Goal: Task Accomplishment & Management: Use online tool/utility

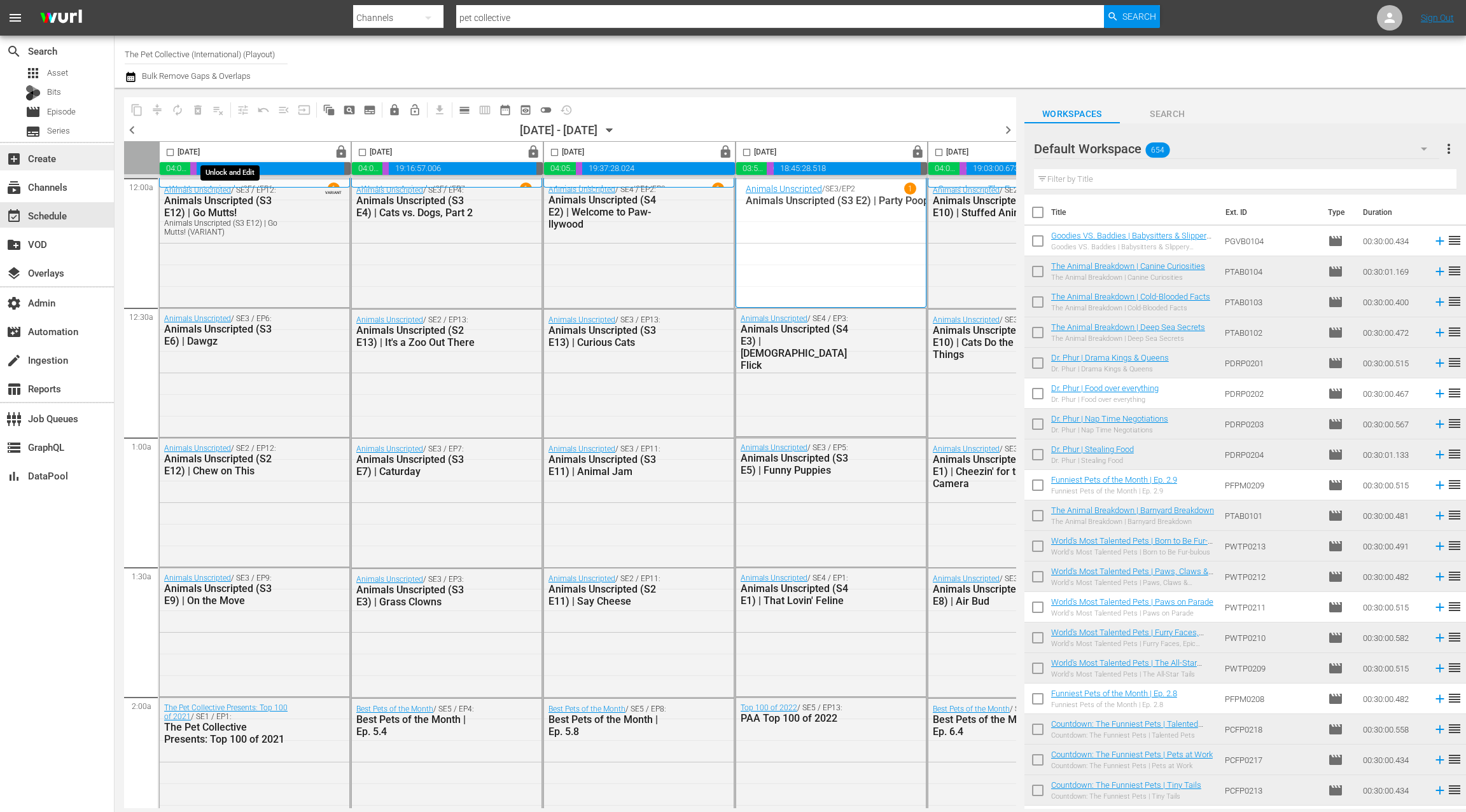
scroll to position [0, 493]
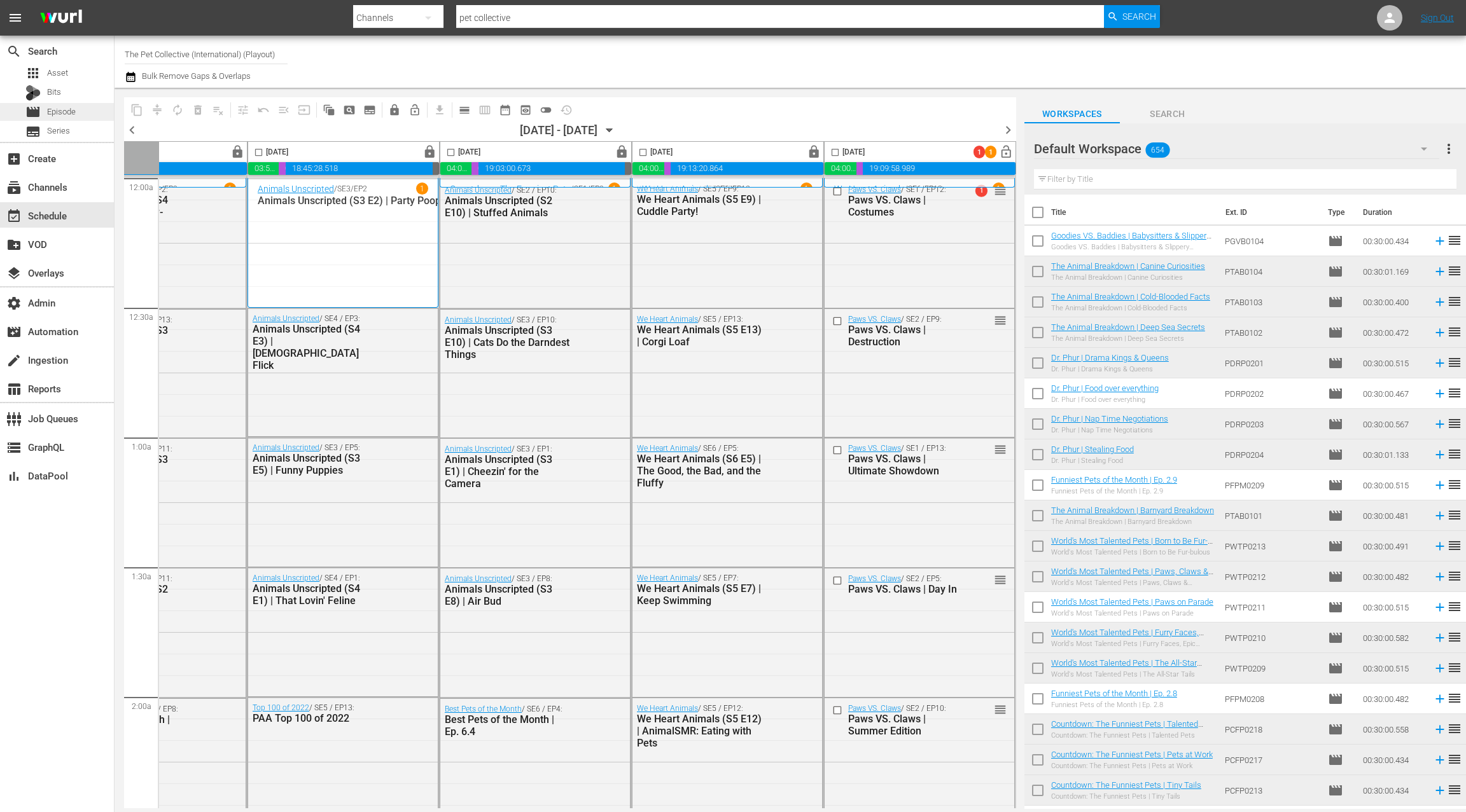
click at [69, 114] on span "Episode" at bounding box center [61, 112] width 28 height 13
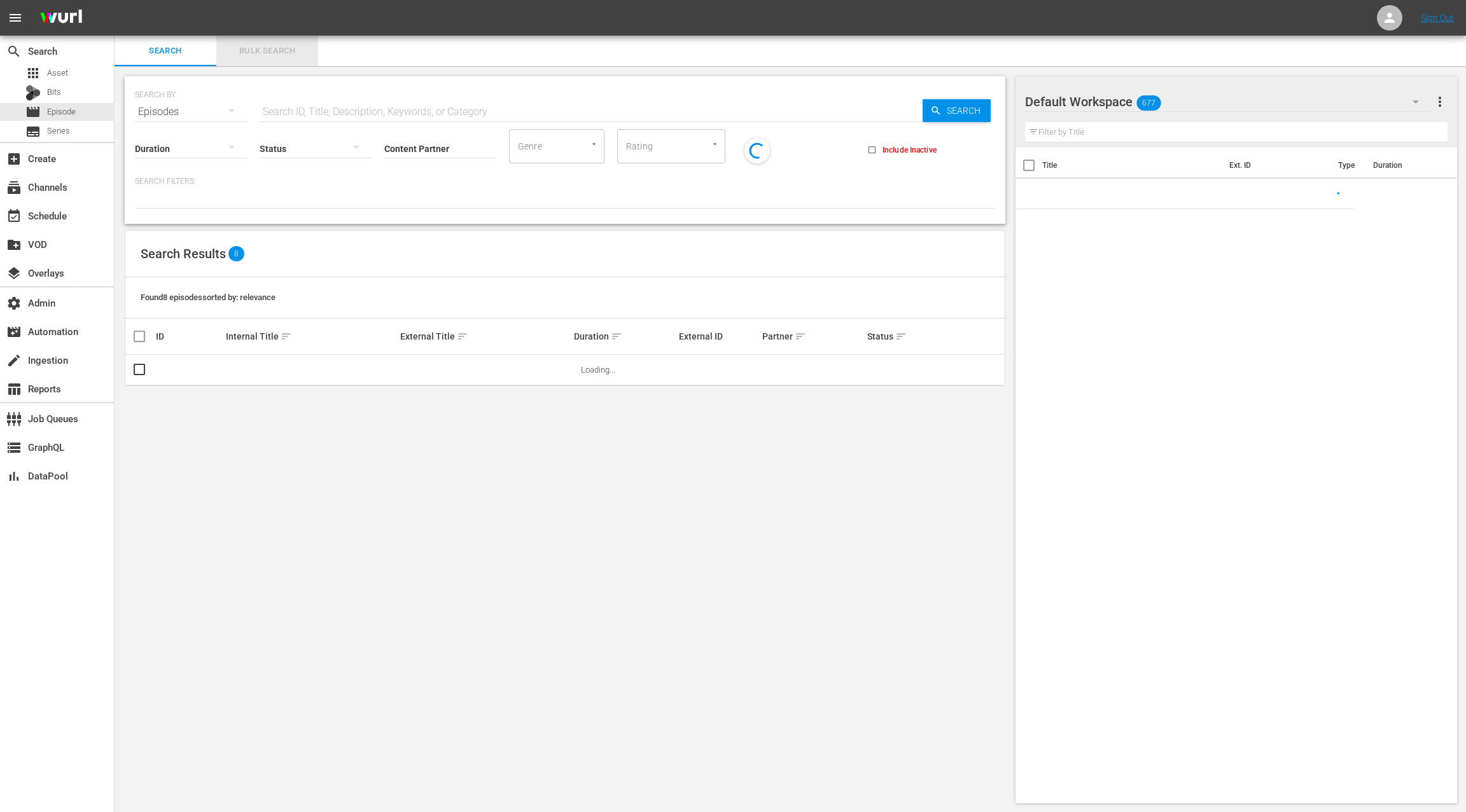
click at [244, 55] on span "Bulk Search" at bounding box center [267, 51] width 87 height 15
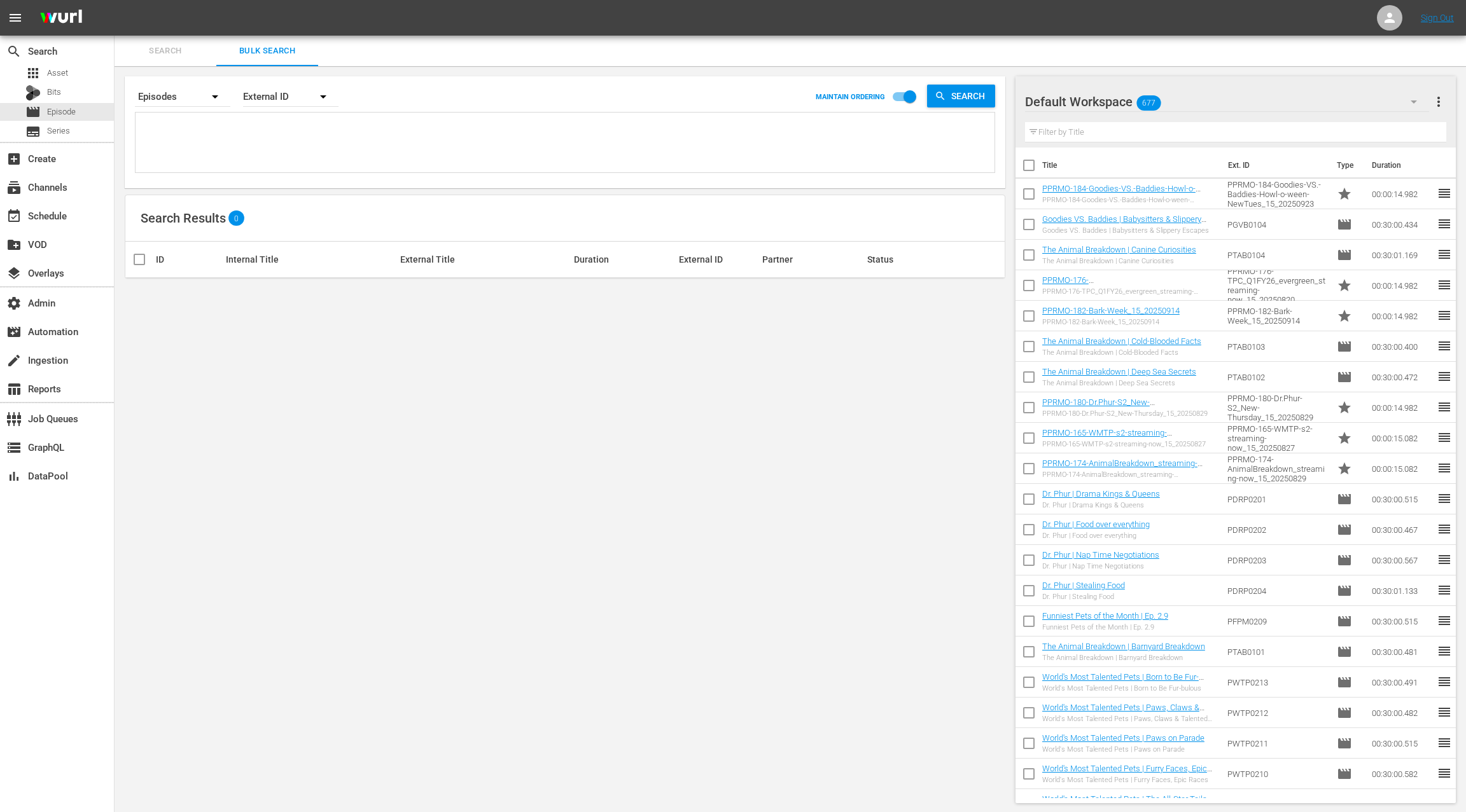
click at [260, 102] on div "External ID" at bounding box center [291, 97] width 95 height 36
click at [280, 154] on div "Wurl ID" at bounding box center [284, 152] width 51 height 21
click at [252, 134] on textarea at bounding box center [566, 144] width 856 height 58
paste textarea "45166300 45166299 45166298 45166297 45166296 45166295 45166294 45166293 4516629…"
type textarea "45166300 45166299 45166298 45166297 45166296 45166295 45166294 45166293 4516629…"
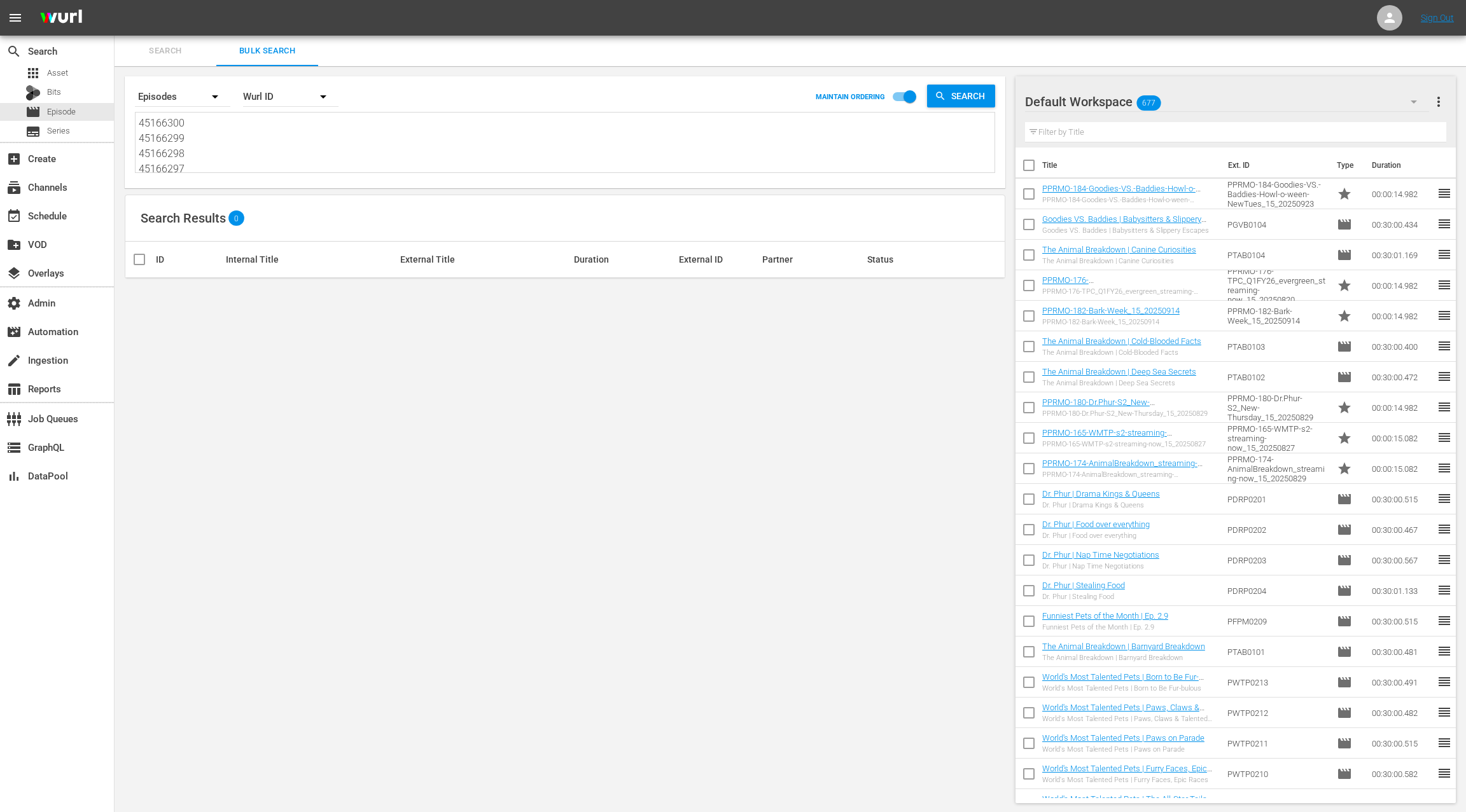
scroll to position [1, 0]
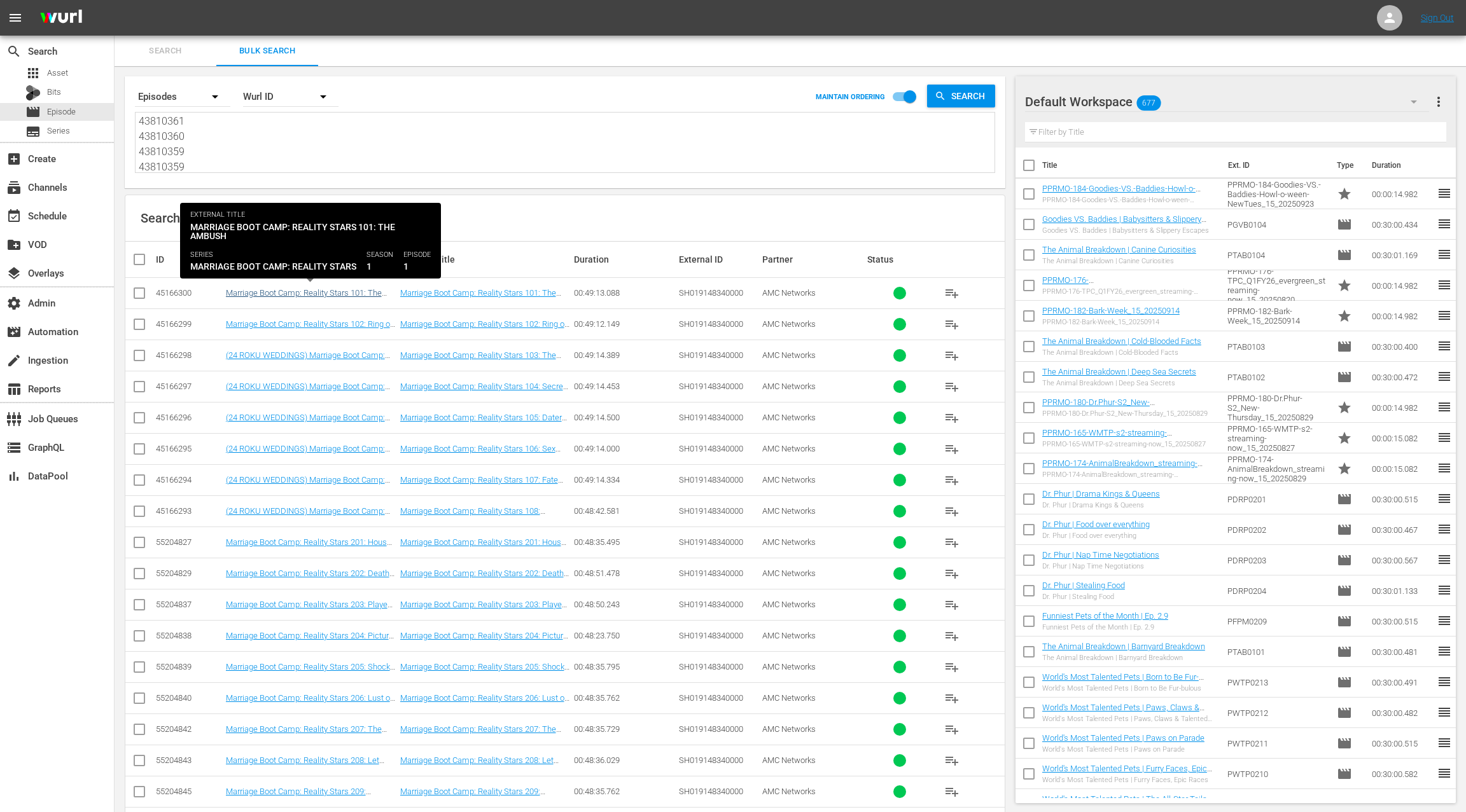
type textarea "45166300 45166299 45166298 45166297 45166296 45166295 45166294 45166293 4516629…"
click at [372, 294] on link "Marriage Boot Camp: Reality Stars 101: The Ambush" at bounding box center [304, 297] width 156 height 19
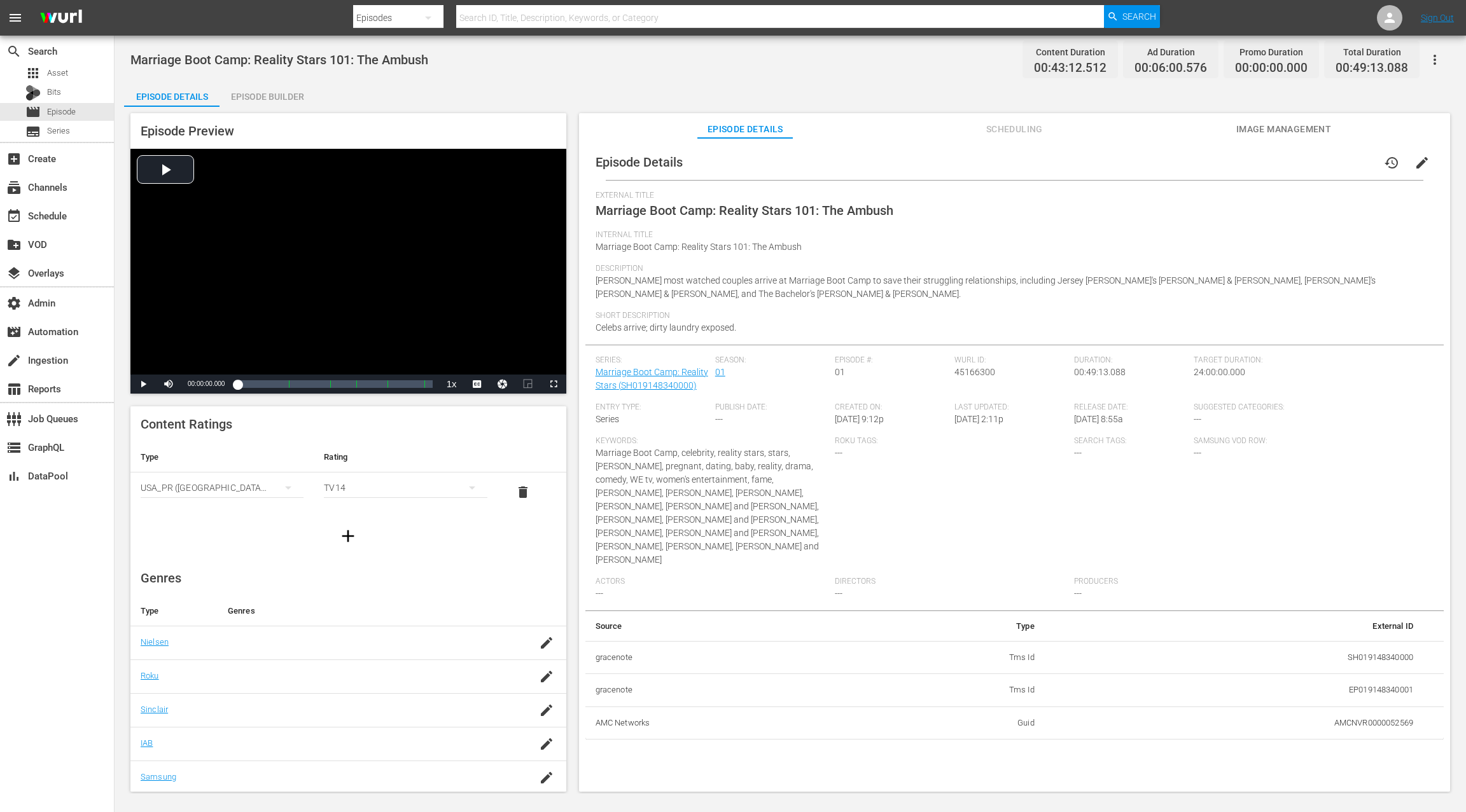
click at [299, 100] on div "Episode Builder" at bounding box center [267, 96] width 95 height 31
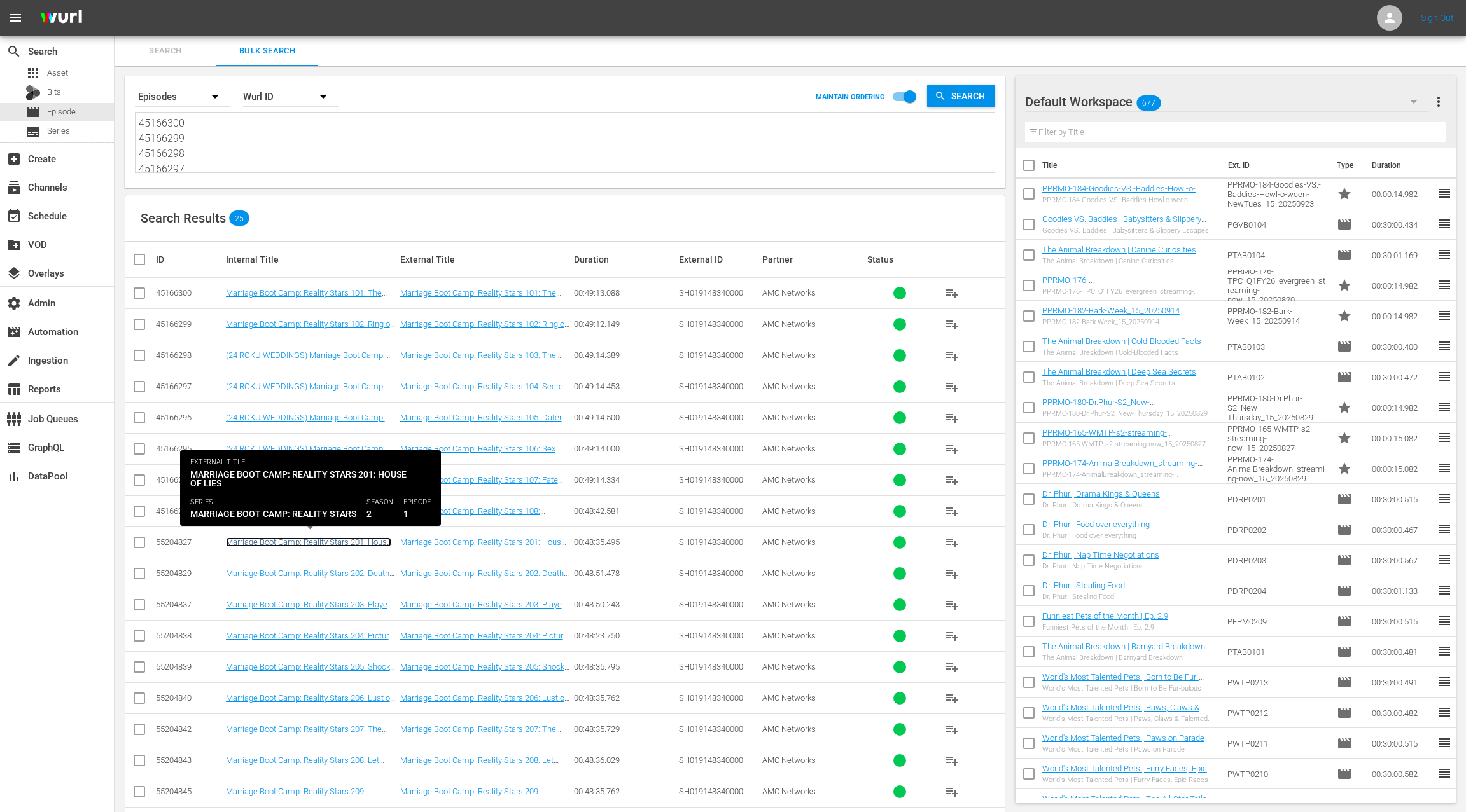
click at [337, 539] on link "Marriage Boot Camp: Reality Stars 201: House of Lies" at bounding box center [309, 547] width 166 height 19
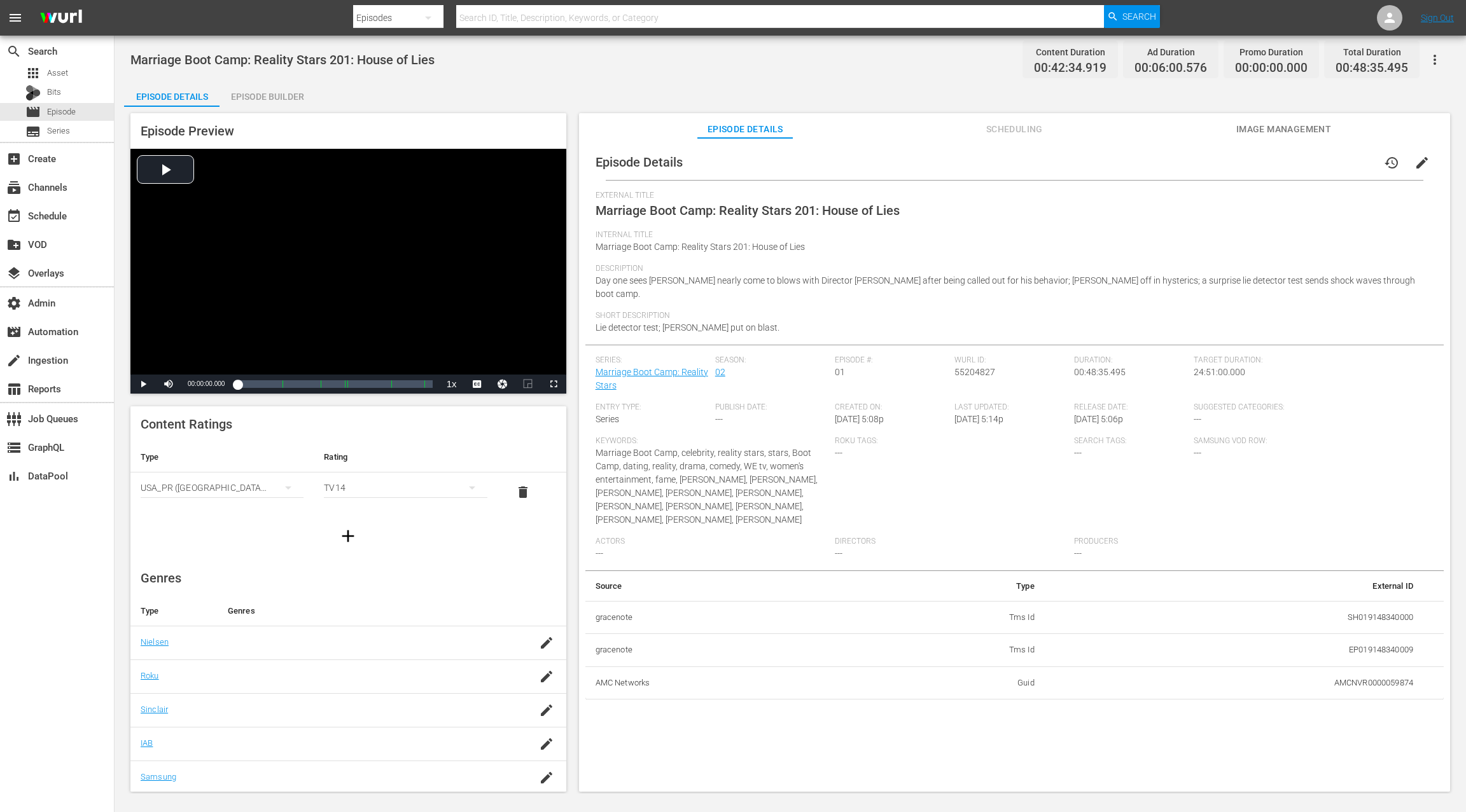
click at [261, 102] on div "Episode Builder" at bounding box center [267, 96] width 95 height 31
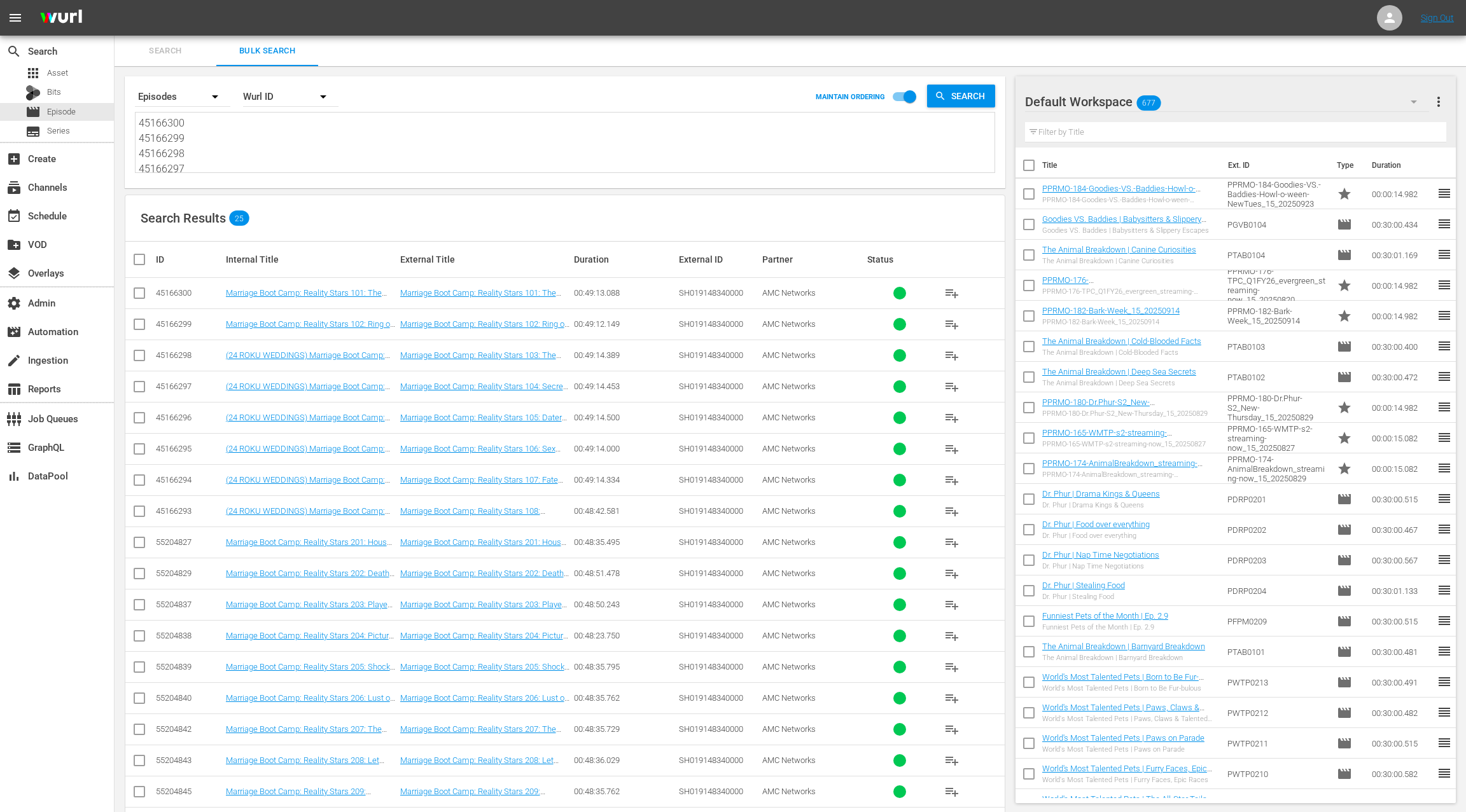
click at [368, 149] on textarea "45166300 45166299 45166298 45166297 45166296 45166295 45166294 45166293 4516629…" at bounding box center [566, 144] width 856 height 58
paste textarea "55191874 55191875 55191876 55191877 55191881 55191902 55191911 55191940 5519194…"
type textarea "55191874 55191875 55191876 55191877 55191881 55191902 55191911 55191940 5519194…"
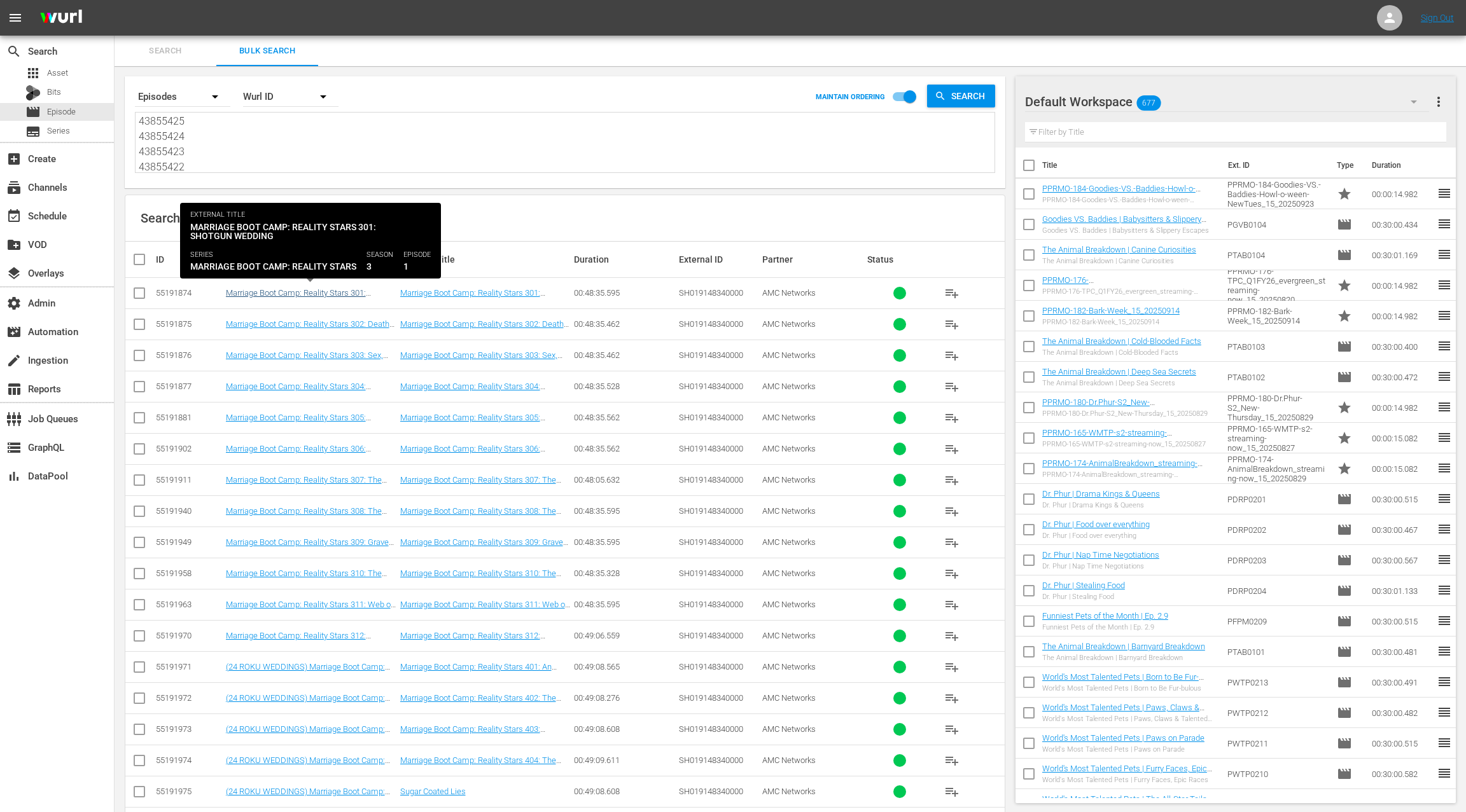
type textarea "55191874 55191875 55191876 55191877 55191881 55191902 55191911 55191940 5519194…"
click at [342, 294] on link "Marriage Boot Camp: Reality Stars 301: Shotgun Wedding" at bounding box center [296, 297] width 140 height 19
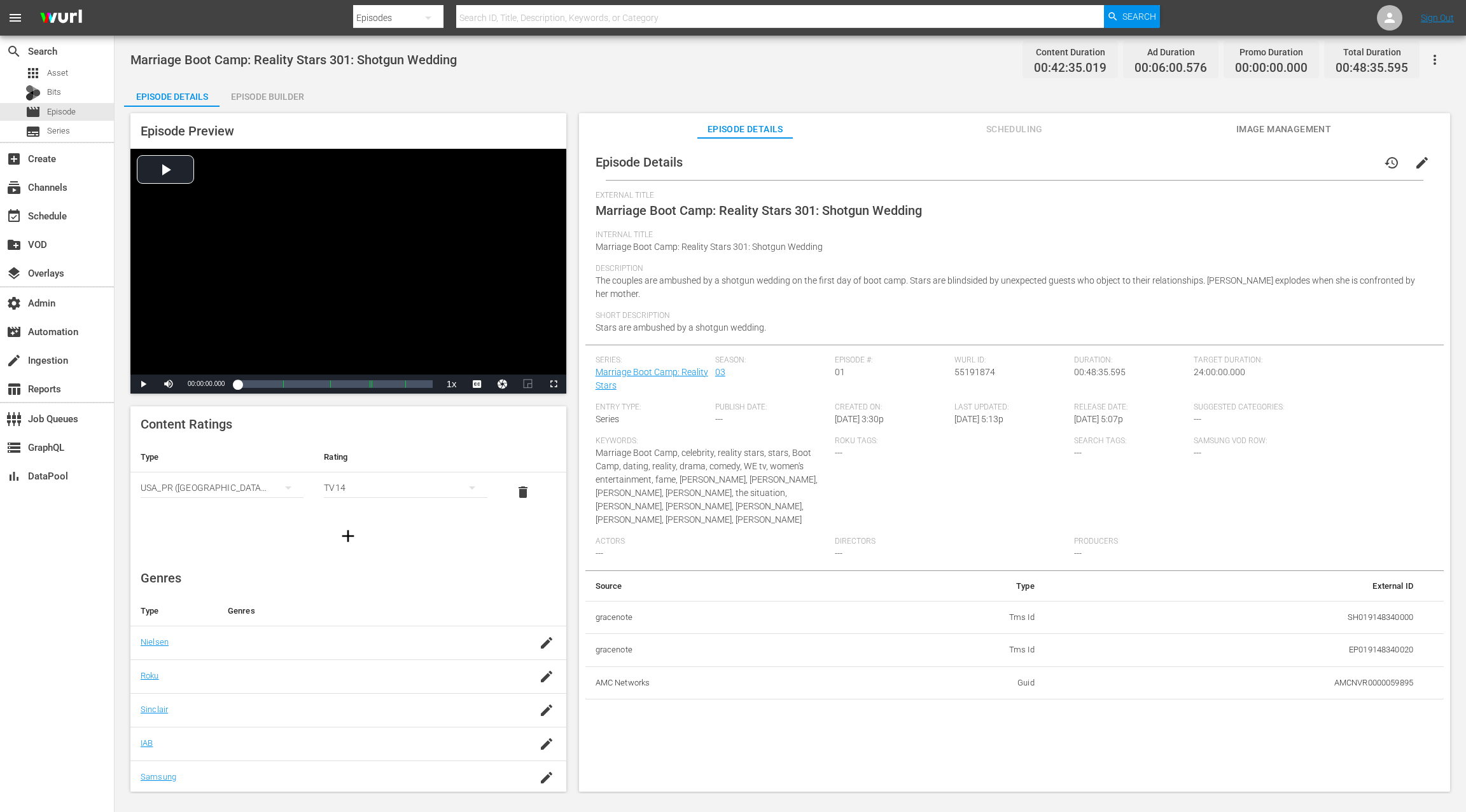
click at [287, 103] on div "Episode Builder" at bounding box center [267, 96] width 95 height 31
